Goal: Task Accomplishment & Management: Manage account settings

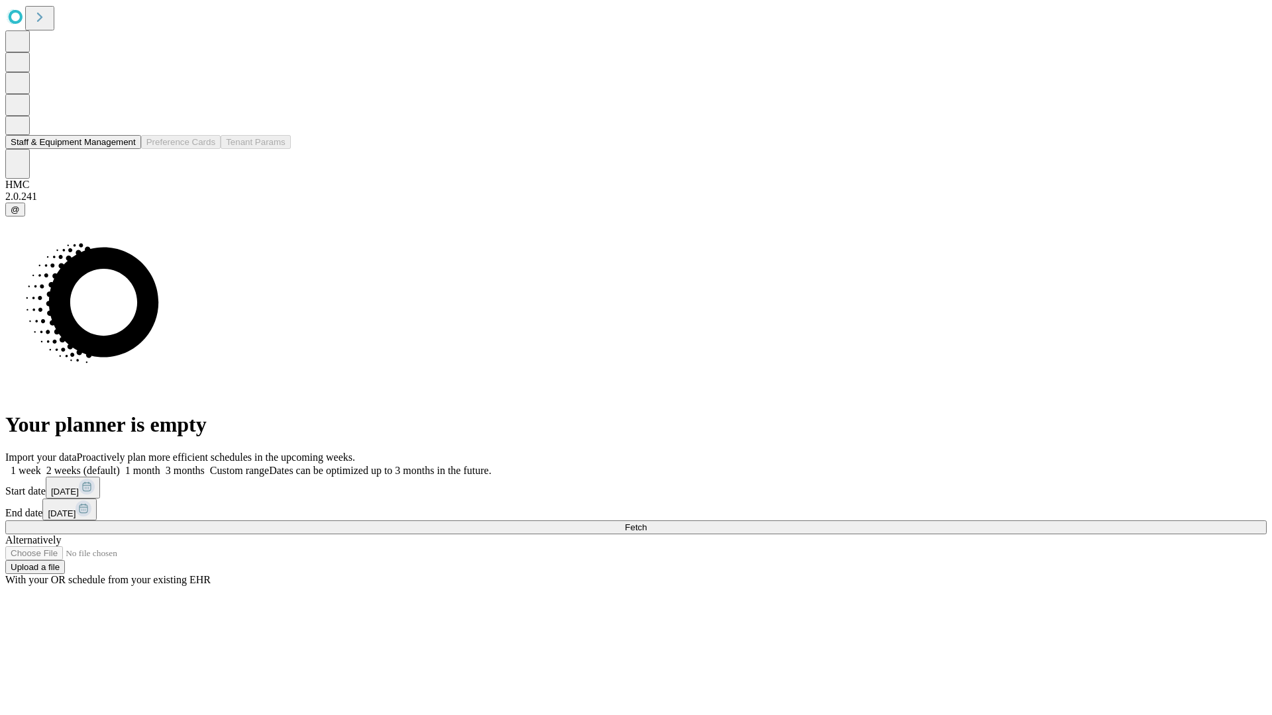
click at [127, 149] on button "Staff & Equipment Management" at bounding box center [73, 142] width 136 height 14
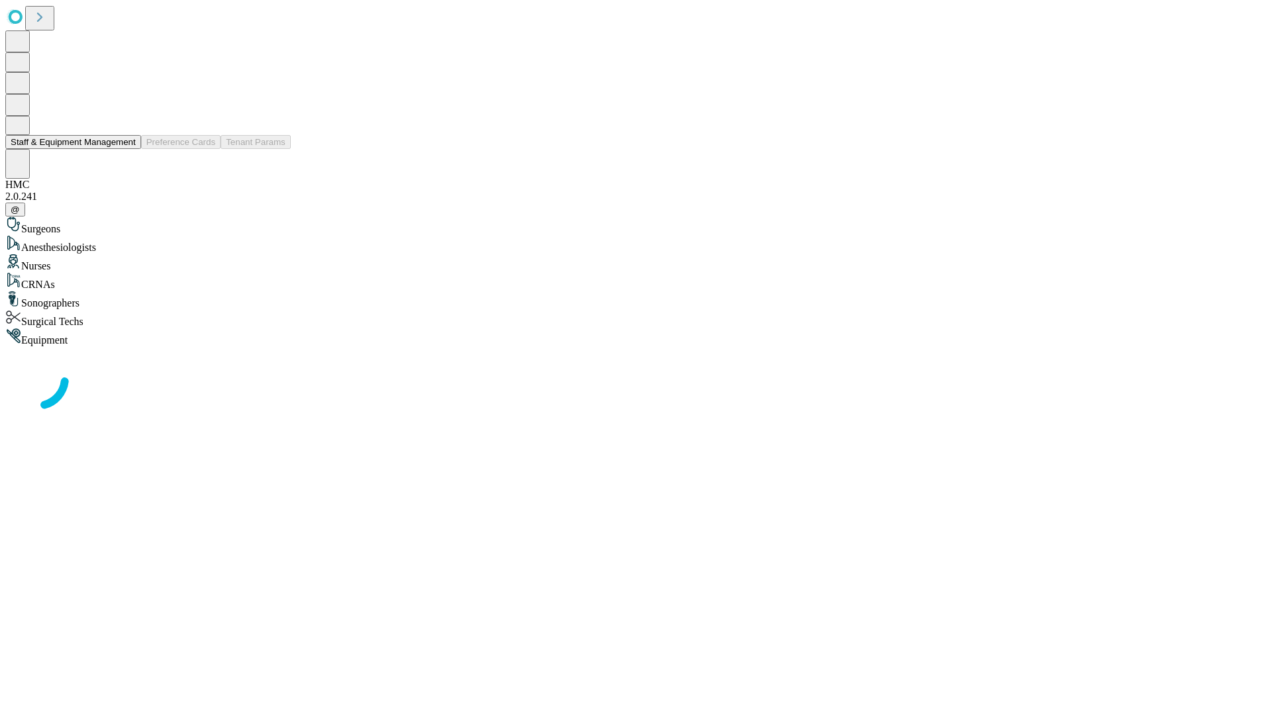
click at [127, 149] on button "Staff & Equipment Management" at bounding box center [73, 142] width 136 height 14
